Goal: Complete application form

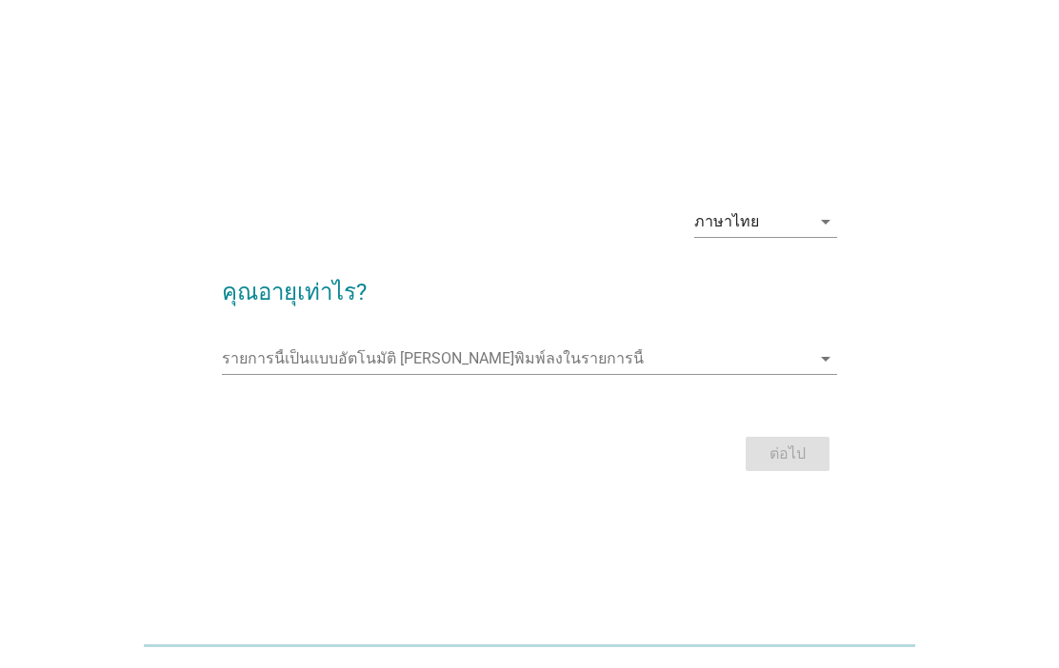
click at [797, 209] on div "ภาษาไทย" at bounding box center [752, 222] width 116 height 30
click at [762, 366] on input "รายการนี้เป็นแบบอัตโนมัติ คุณสามารถพิมพ์ลงในรายการนี้" at bounding box center [515, 359] width 587 height 30
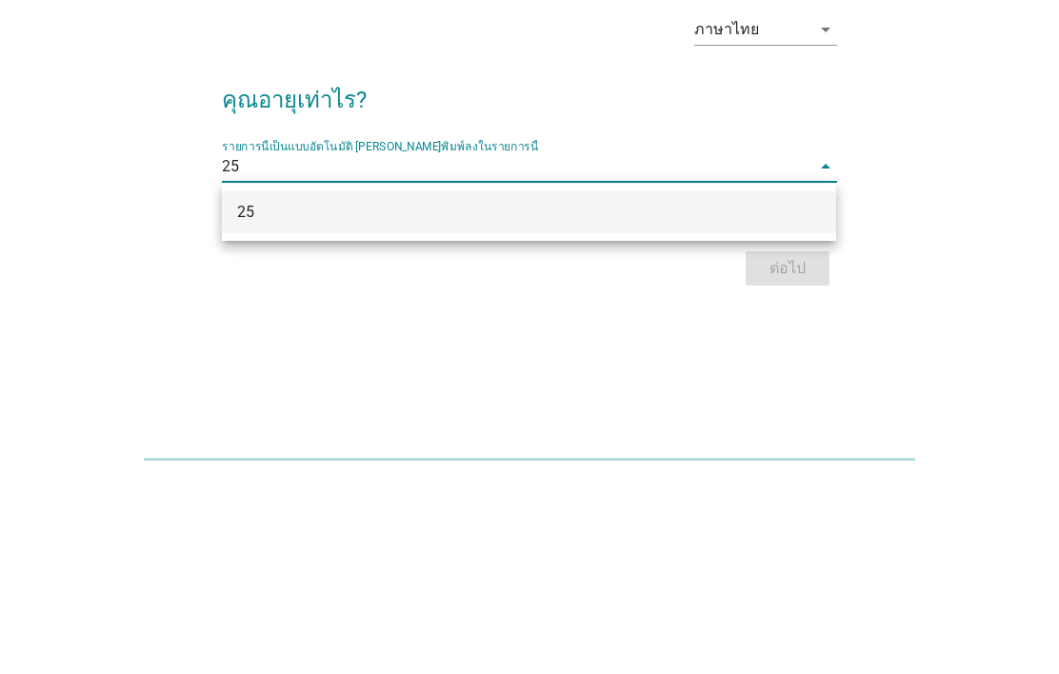
type input "25"
click at [939, 204] on div "ภาษาไทย arrow_drop_down คุณอายุเท่าไร? รายการนี้เป็นแบบอัตโนมัติ [PERSON_NAME]พ…" at bounding box center [529, 337] width 967 height 323
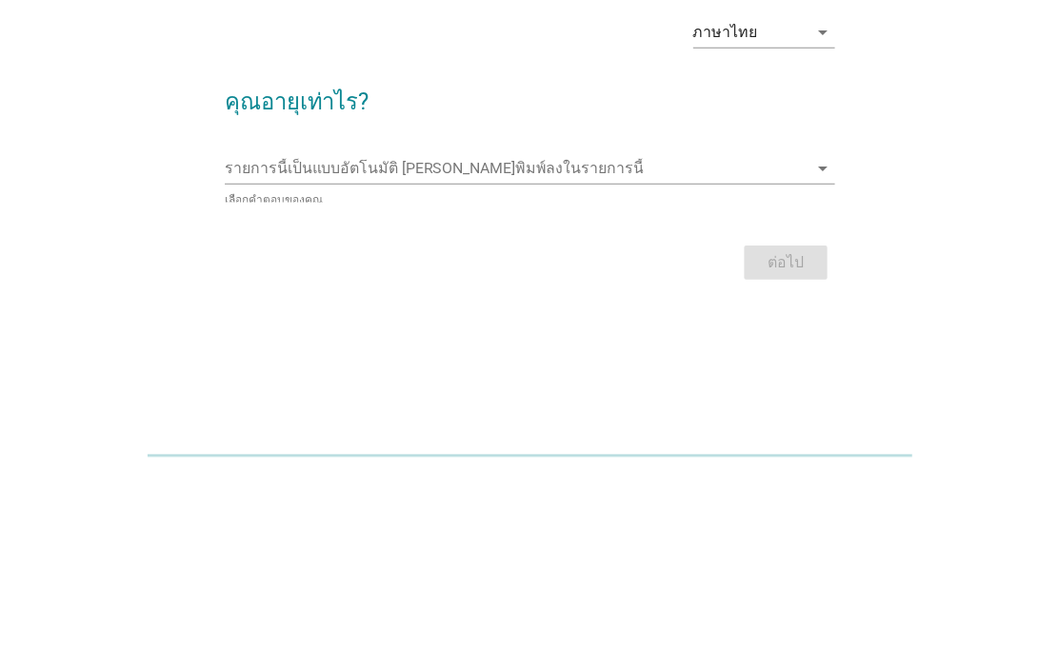
scroll to position [45, 0]
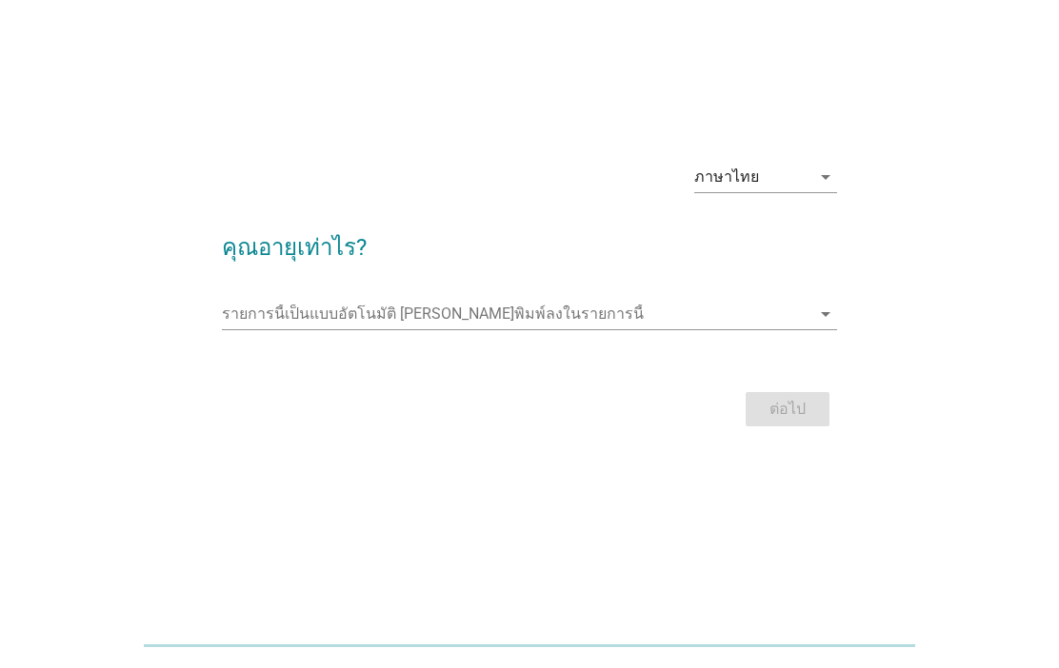
click at [791, 290] on div "รายการนี้เป็นแบบอัตโนมัติ [PERSON_NAME]พิมพ์ลงในรายการนี้ arrow_drop_down" at bounding box center [529, 318] width 614 height 61
click at [781, 310] on input "รายการนี้เป็นแบบอัตโนมัติ คุณสามารถพิมพ์ลงในรายการนี้" at bounding box center [515, 314] width 587 height 30
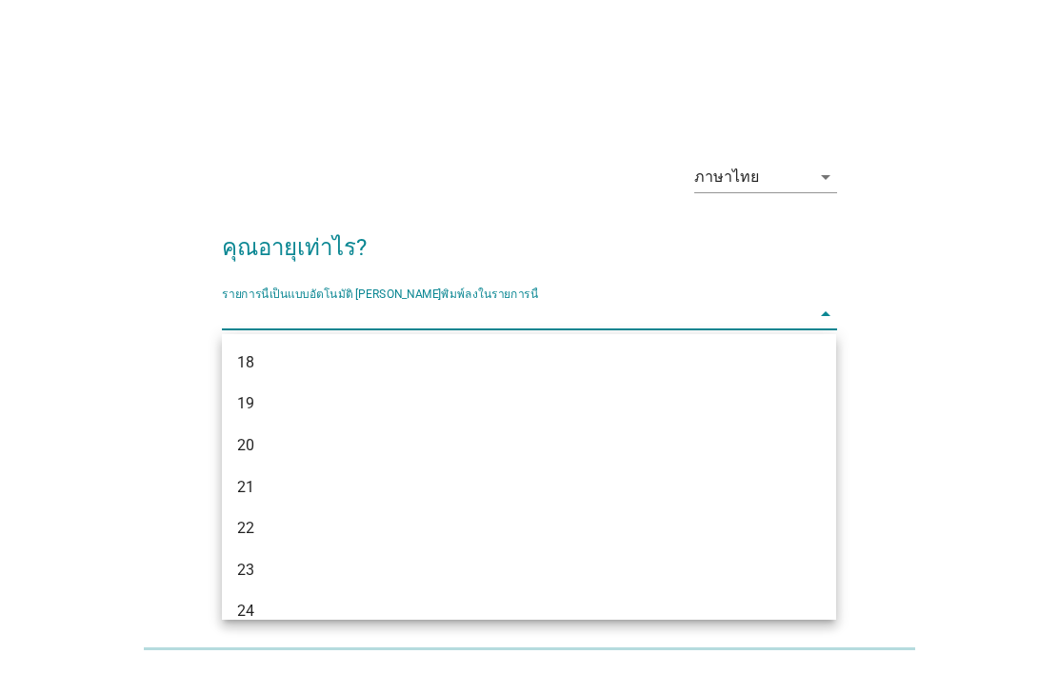
scroll to position [39, 0]
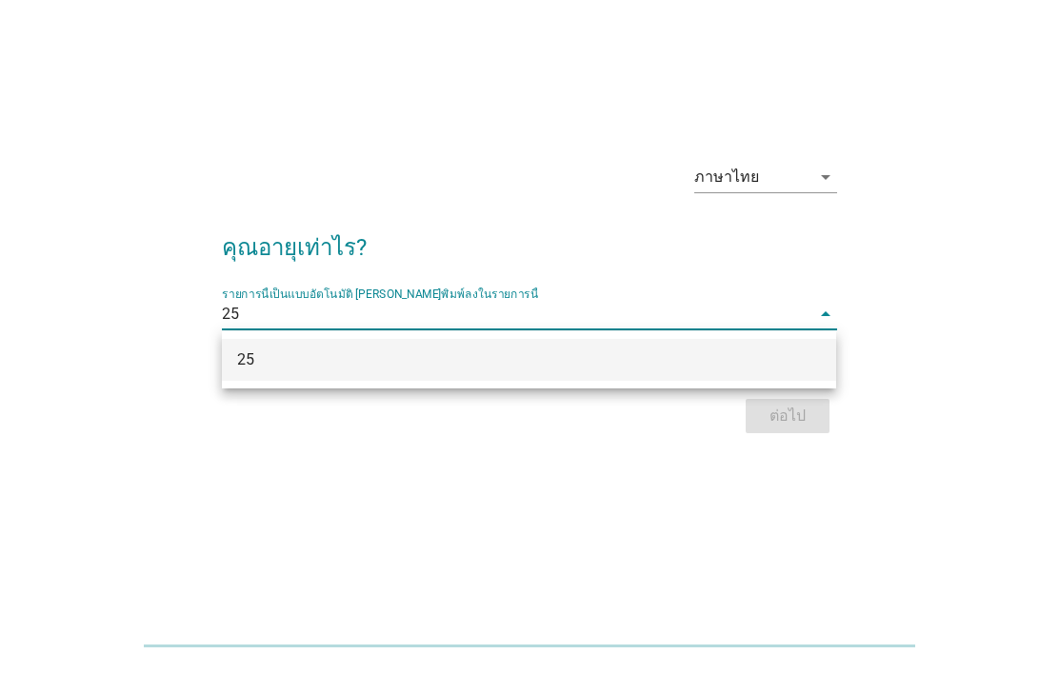
type input "25"
click at [611, 161] on div "ภาษาไทย arrow_drop_down" at bounding box center [529, 184] width 614 height 65
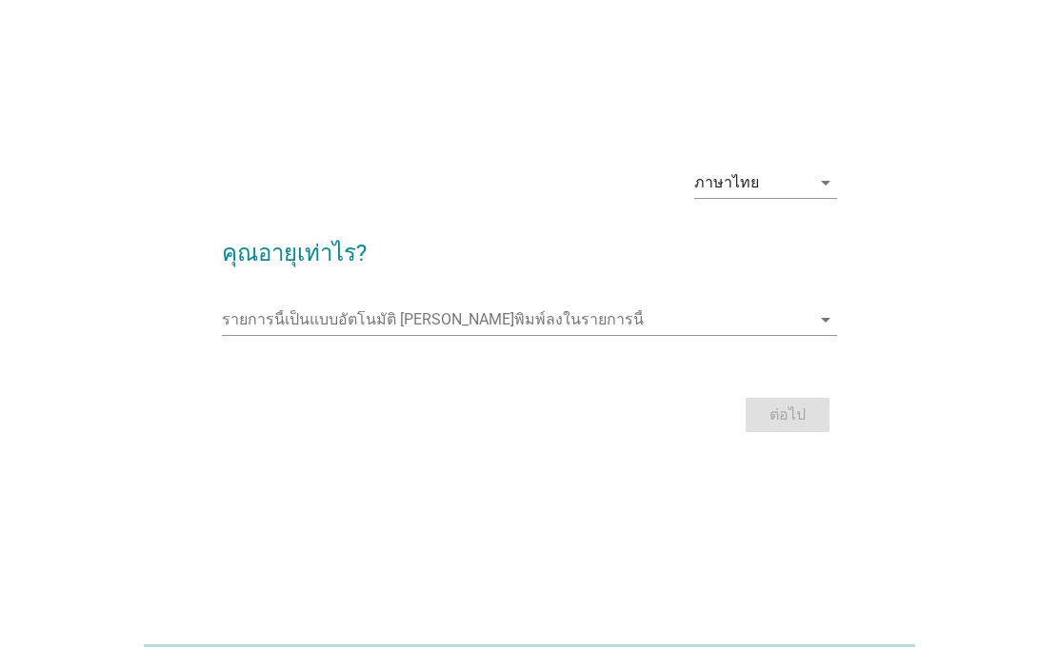
click at [716, 315] on input "รายการนี้เป็นแบบอัตโนมัติ คุณสามารถพิมพ์ลงในรายการนี้" at bounding box center [515, 320] width 587 height 30
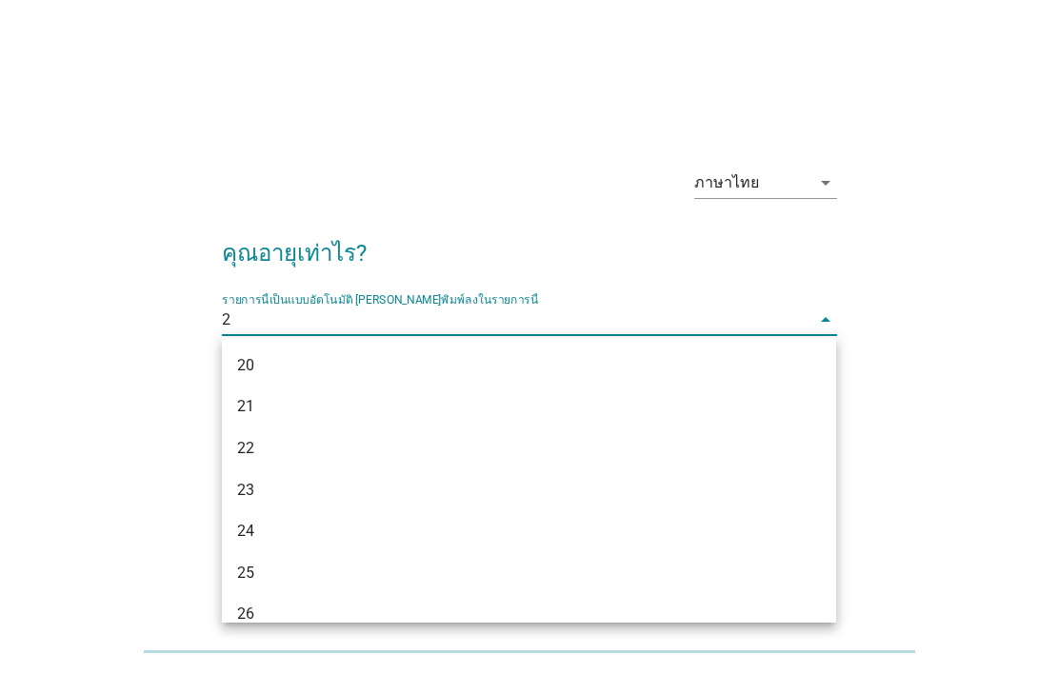
type input "25"
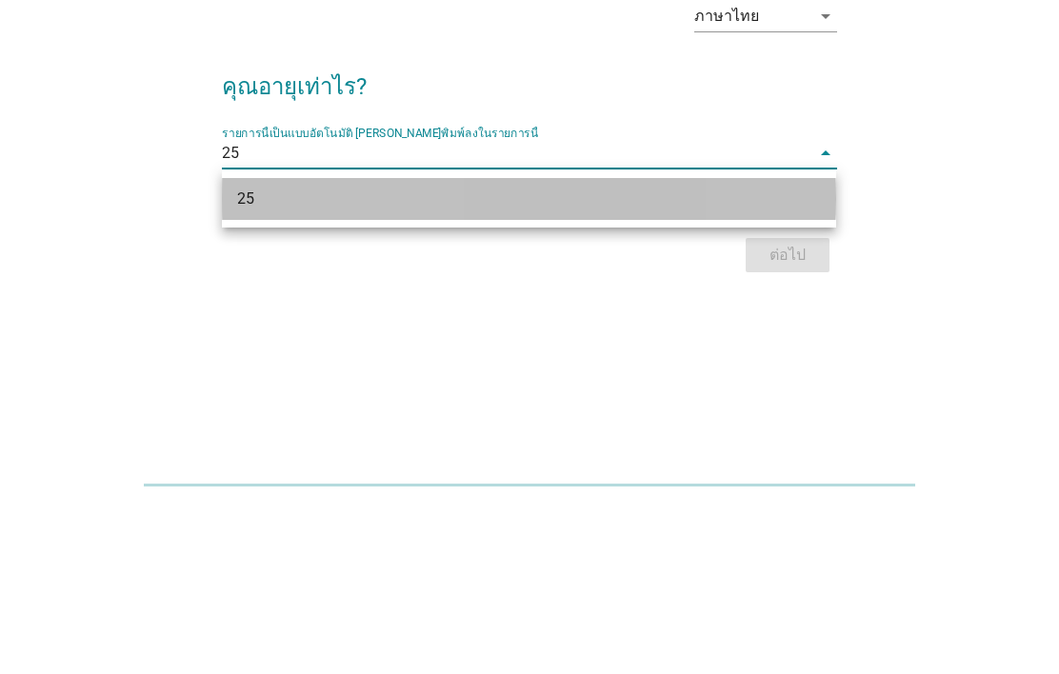
click at [283, 354] on div "25" at bounding box center [504, 365] width 535 height 23
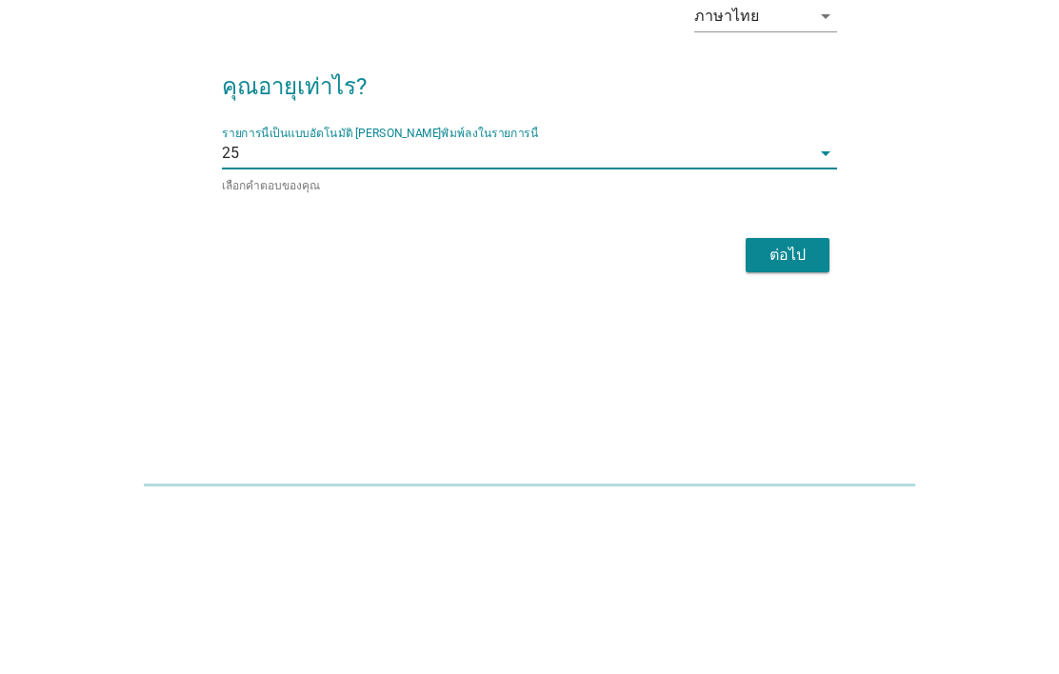
click at [817, 405] on button "ต่อไป" at bounding box center [788, 422] width 84 height 34
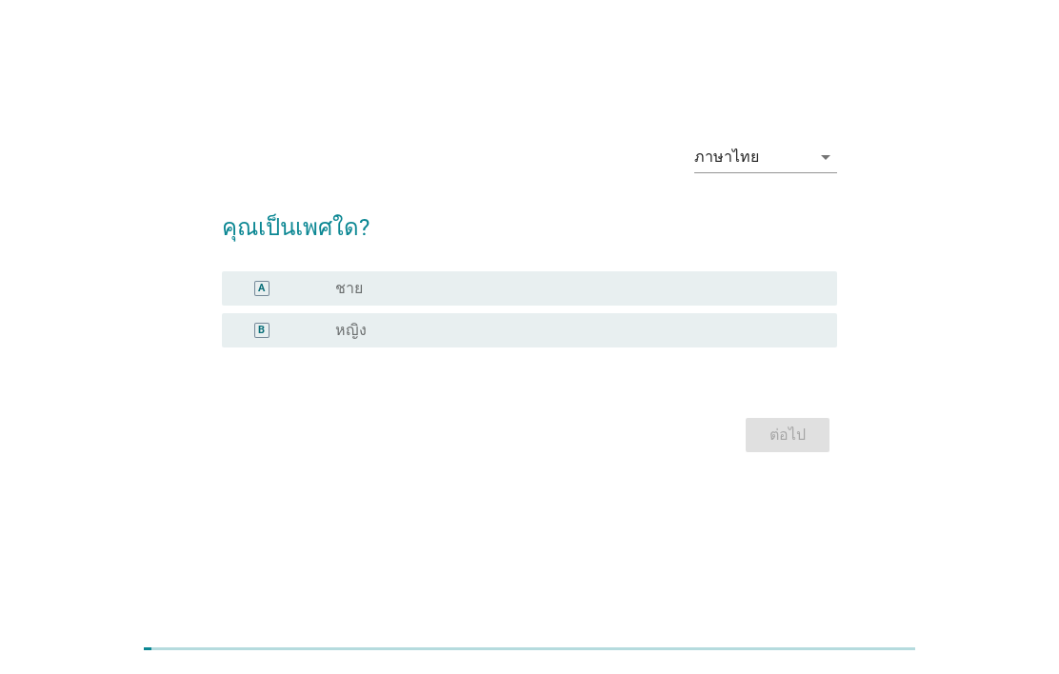
scroll to position [0, 0]
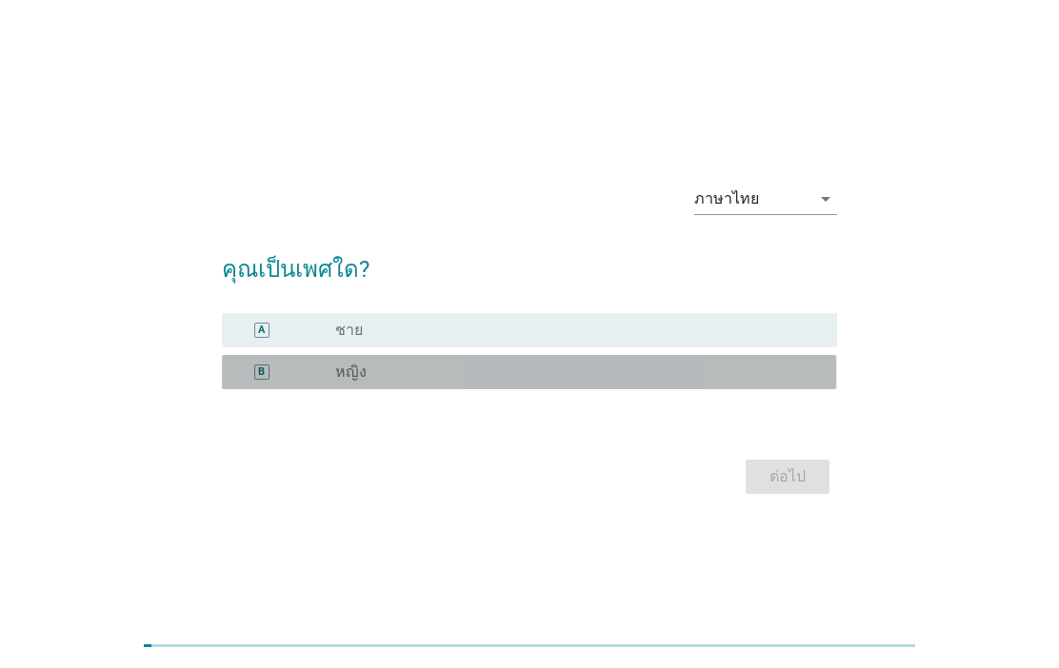
click at [775, 375] on div "radio_button_unchecked หญิง" at bounding box center [570, 372] width 471 height 19
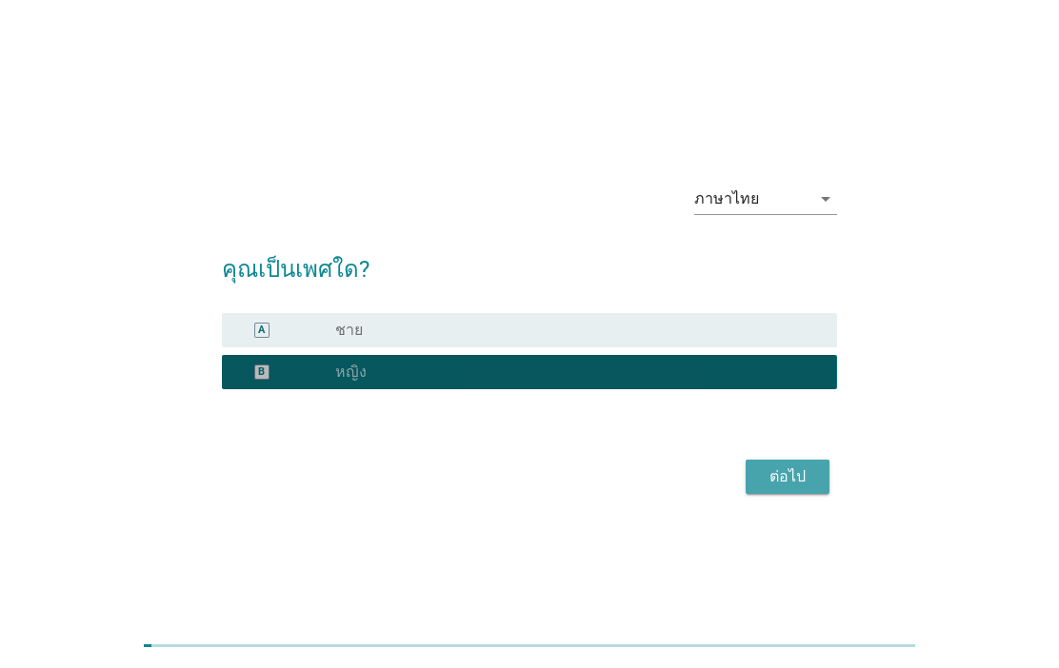
click at [808, 491] on button "ต่อไป" at bounding box center [788, 477] width 84 height 34
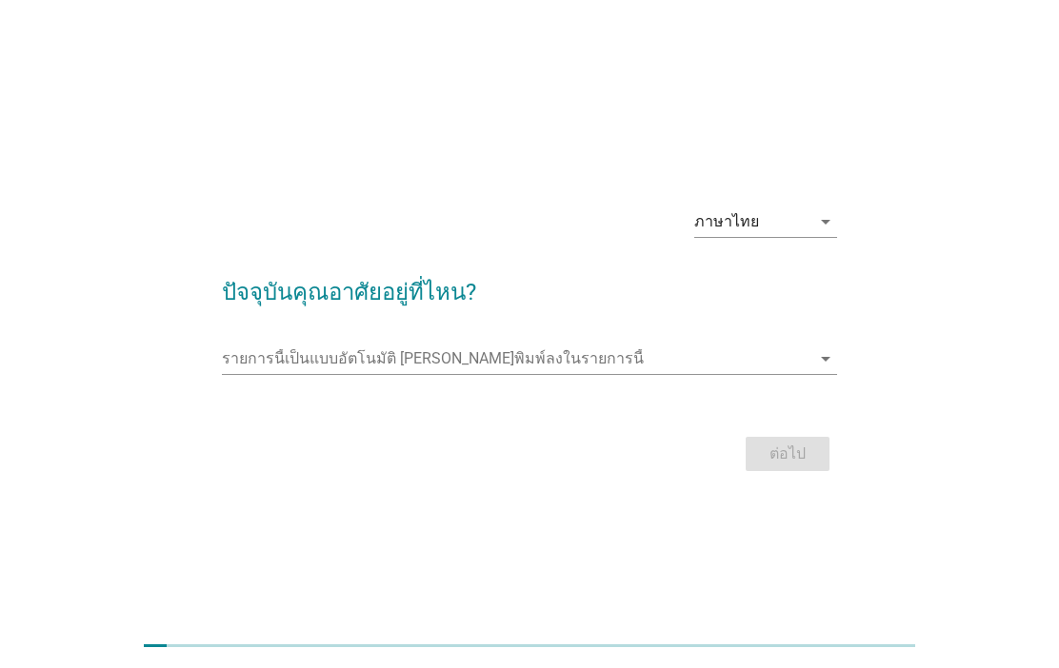
click at [719, 344] on input "รายการนี้เป็นแบบอัตโนมัติ คุณสามารถพิมพ์ลงในรายการนี้" at bounding box center [515, 359] width 587 height 30
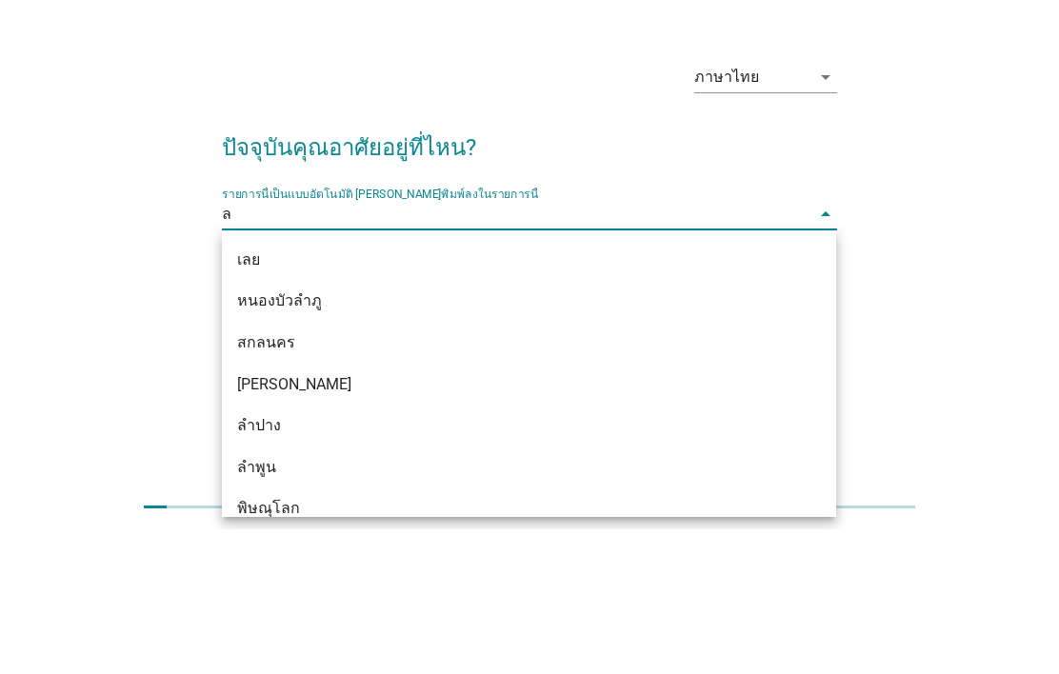
type input "ลพ"
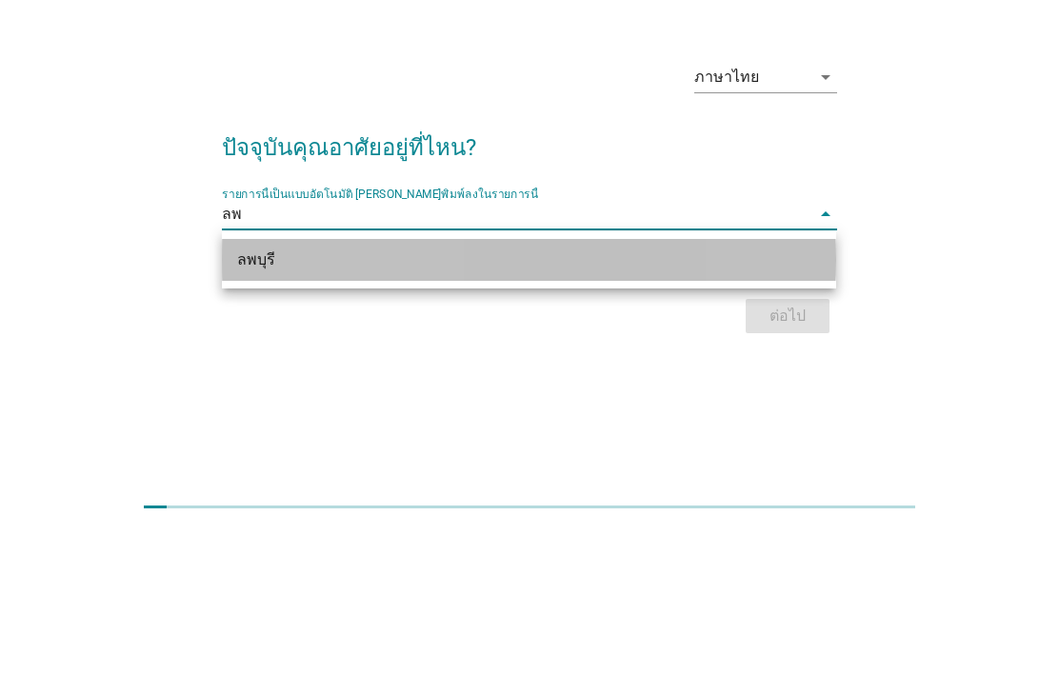
click at [275, 393] on div "ลพบุรี" at bounding box center [504, 404] width 535 height 23
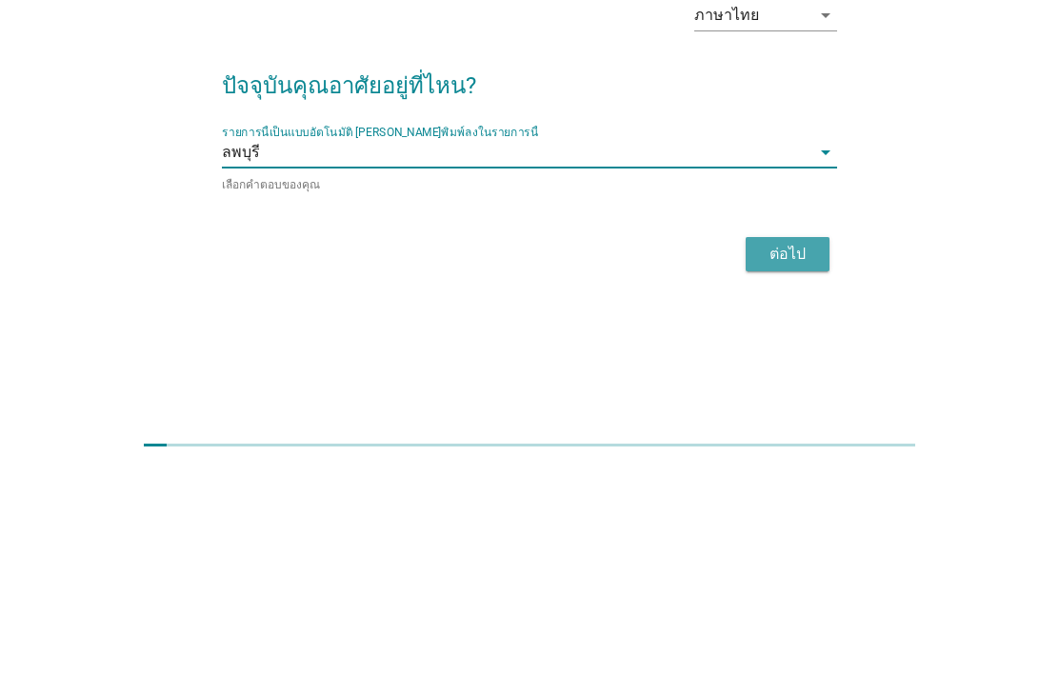
click at [793, 444] on button "ต่อไป" at bounding box center [788, 461] width 84 height 34
